Goal: Information Seeking & Learning: Learn about a topic

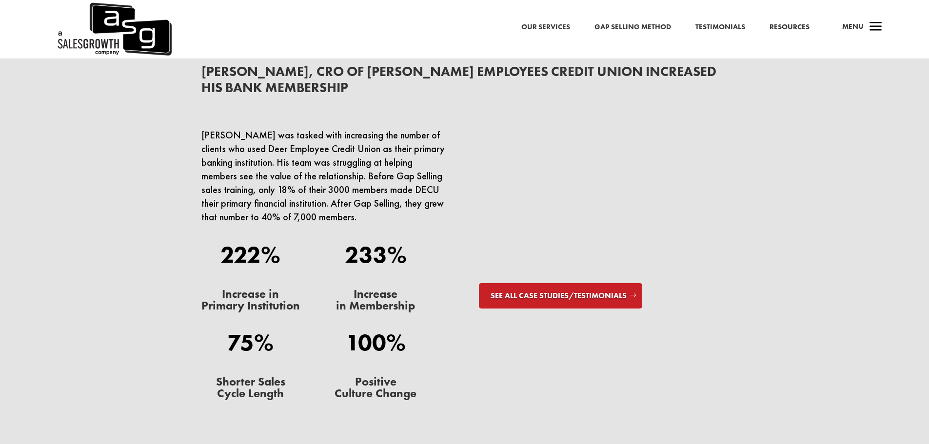
scroll to position [3055, 0]
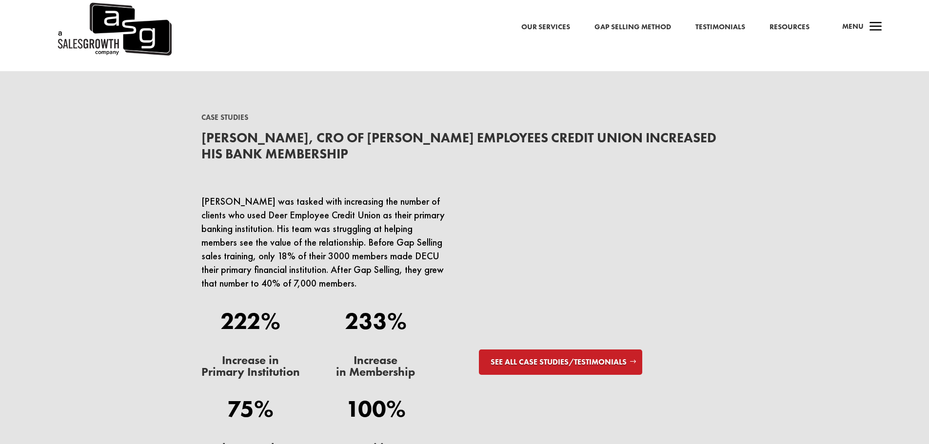
click at [555, 25] on link "Our Services" at bounding box center [545, 27] width 49 height 13
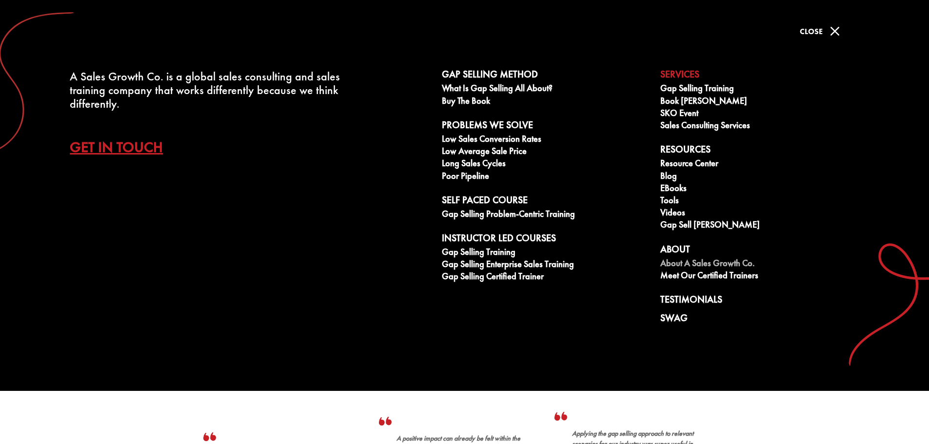
click at [711, 262] on link "About A Sales Growth Co." at bounding box center [764, 264] width 208 height 12
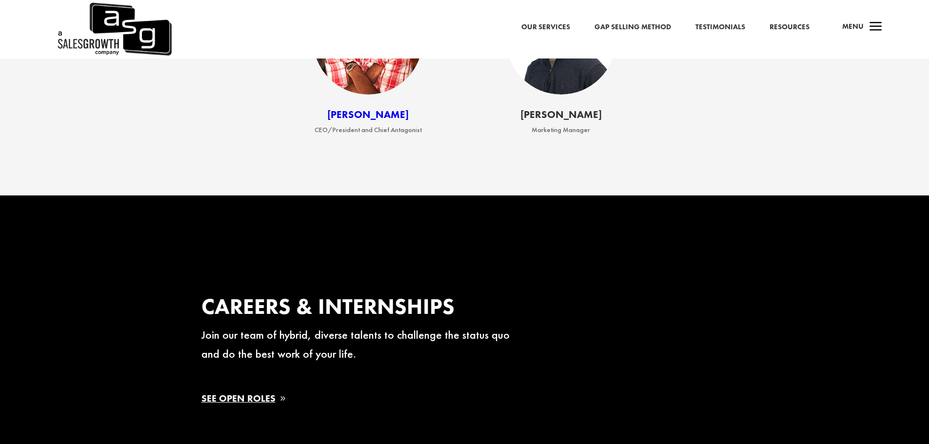
scroll to position [1414, 0]
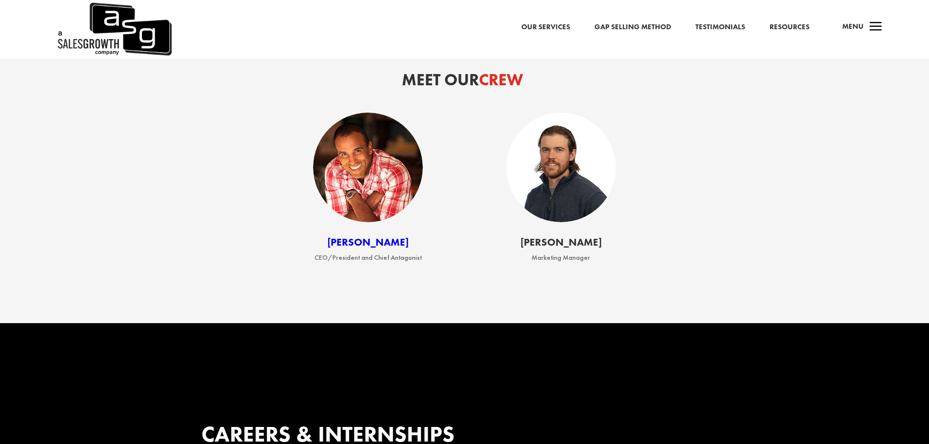
click at [366, 249] on link "Keenan" at bounding box center [367, 241] width 81 height 13
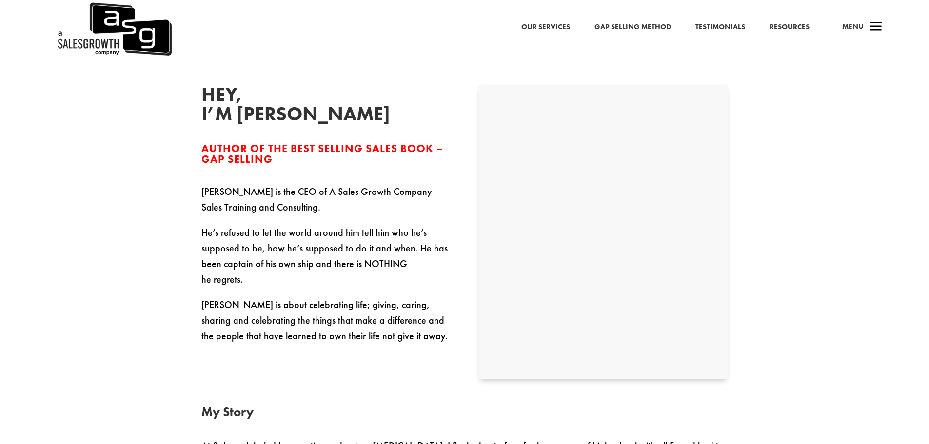
scroll to position [292, 0]
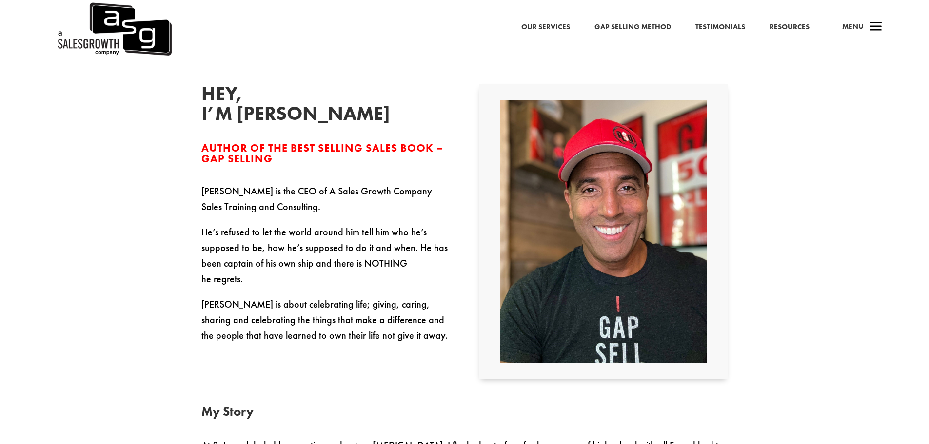
click at [292, 113] on h2 "Hey, I’m Keenan" at bounding box center [274, 106] width 146 height 44
click at [214, 195] on p "Keenan is the CEO of A Sales Growth Company Sales Training and Consulting." at bounding box center [325, 203] width 249 height 41
drag, startPoint x: 214, startPoint y: 195, endPoint x: 203, endPoint y: 195, distance: 11.2
click at [203, 195] on p "Keenan is the CEO of A Sales Growth Company Sales Training and Consulting." at bounding box center [325, 203] width 249 height 41
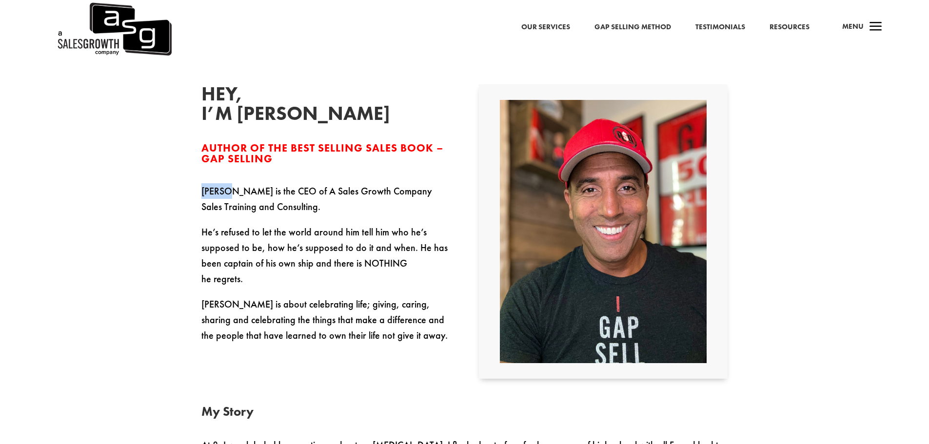
copy p "Keenan"
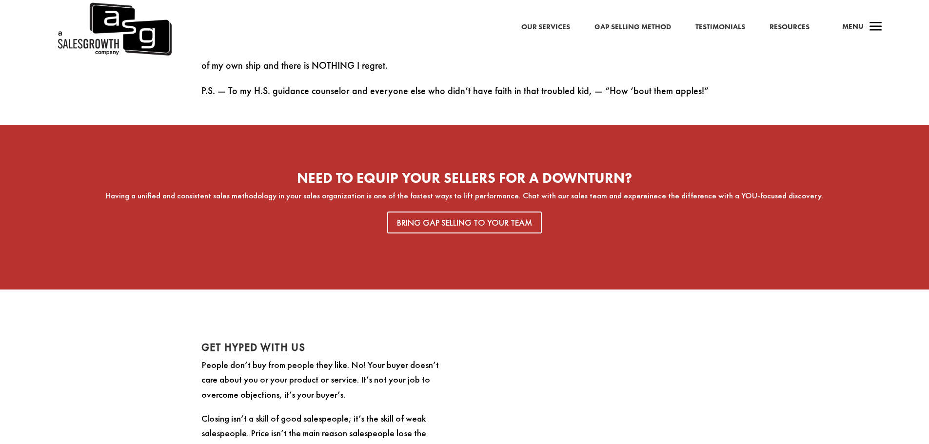
scroll to position [1852, 0]
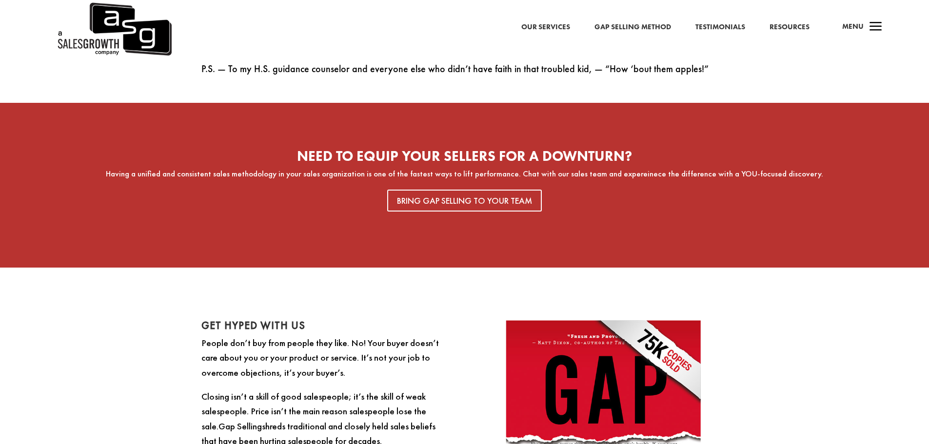
click at [114, 28] on img at bounding box center [114, 29] width 116 height 58
click at [639, 28] on link "Gap Selling Method" at bounding box center [632, 27] width 77 height 13
